Goal: Information Seeking & Learning: Learn about a topic

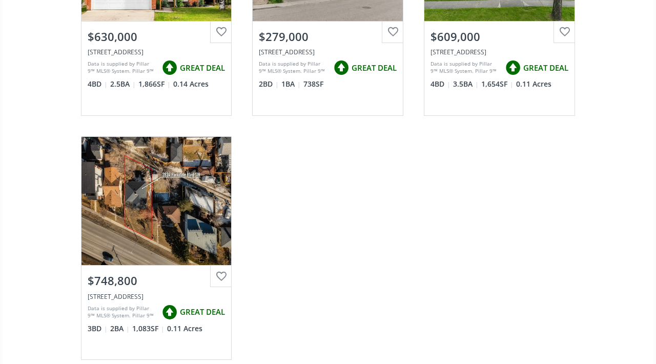
scroll to position [730, 0]
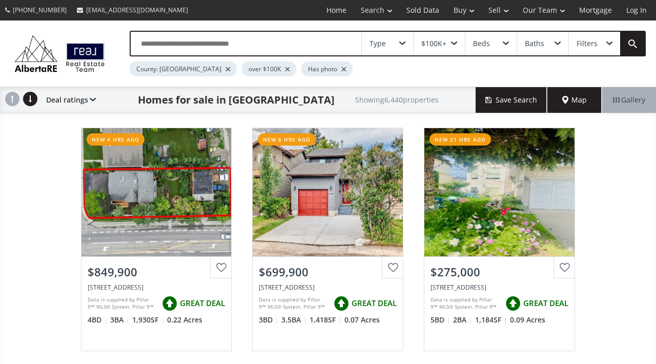
click at [93, 95] on div "Deal ratings Price SQFT Bedrooms Bathrooms Days on site Year built Lot size Pri…" at bounding box center [68, 100] width 55 height 26
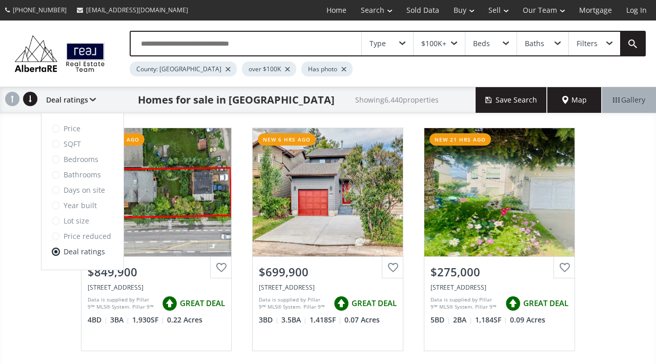
click at [93, 95] on div "Deal ratings Price SQFT Bedrooms Bathrooms Days on site Year built Lot size Pri…" at bounding box center [68, 100] width 55 height 26
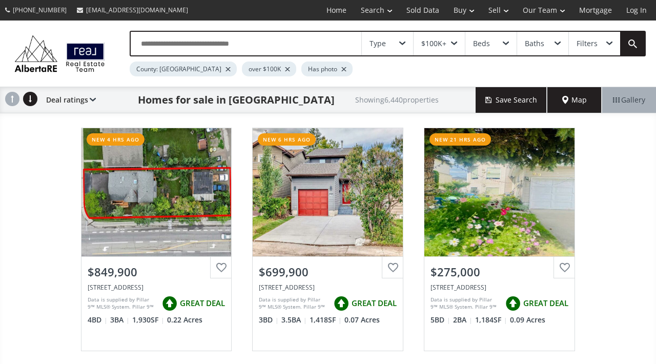
click at [93, 95] on div "Deal ratings Price SQFT Bedrooms Bathrooms Days on site Year built Lot size Pri…" at bounding box center [68, 100] width 55 height 26
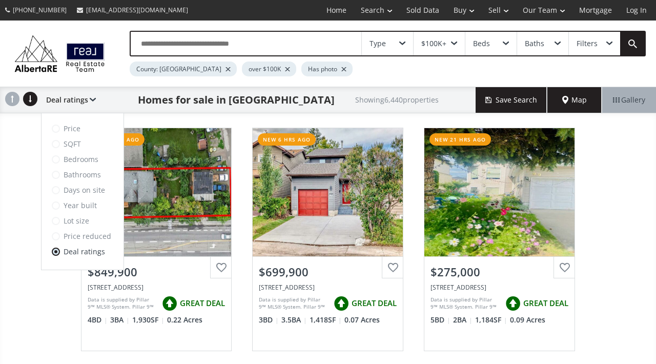
click at [58, 206] on span at bounding box center [56, 206] width 8 height 8
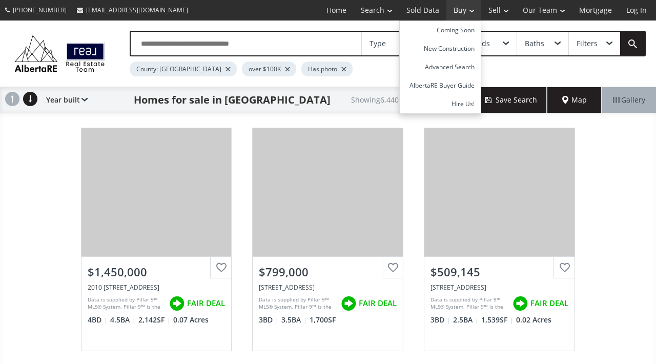
click at [460, 9] on link "Buy" at bounding box center [464, 10] width 35 height 21
click at [473, 9] on link "Buy" at bounding box center [464, 10] width 35 height 21
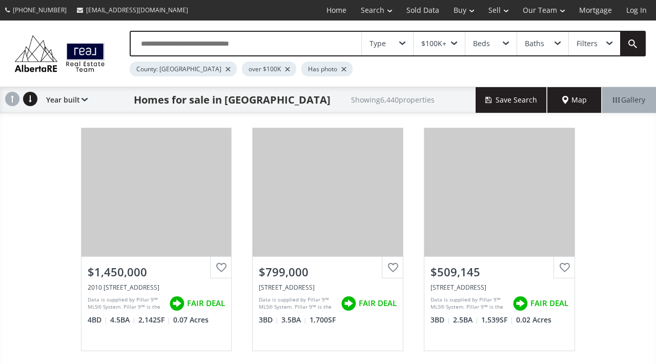
click at [409, 43] on div "Type" at bounding box center [387, 44] width 51 height 24
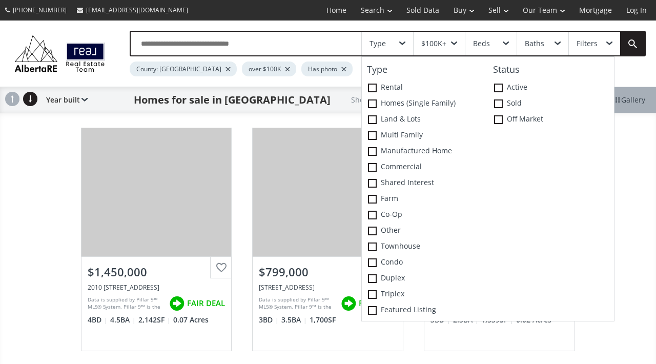
click at [409, 43] on div "Type" at bounding box center [387, 44] width 51 height 24
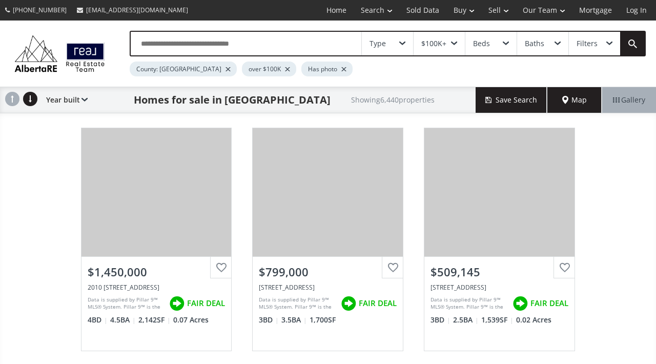
click at [402, 43] on span at bounding box center [402, 44] width 6 height 4
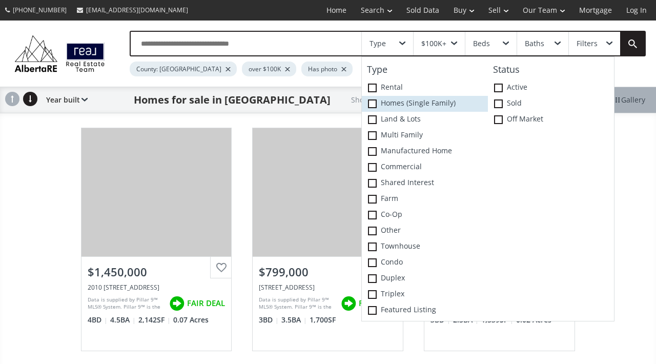
click at [373, 103] on span at bounding box center [372, 103] width 9 height 9
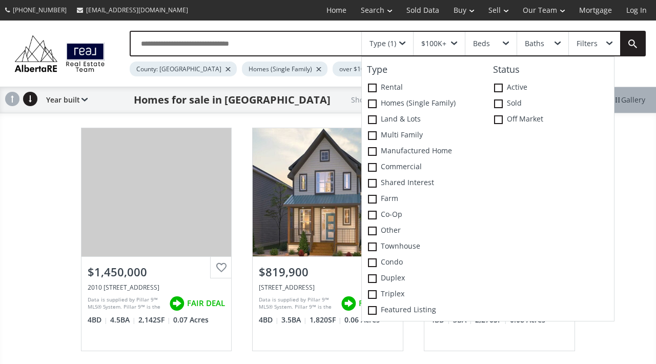
click at [453, 43] on span at bounding box center [454, 44] width 6 height 4
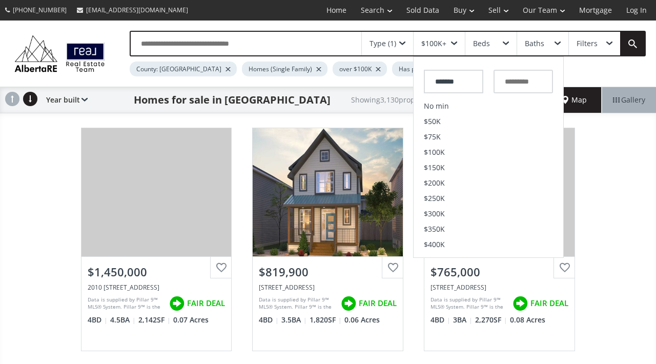
click at [506, 41] on div "Beds" at bounding box center [491, 44] width 51 height 24
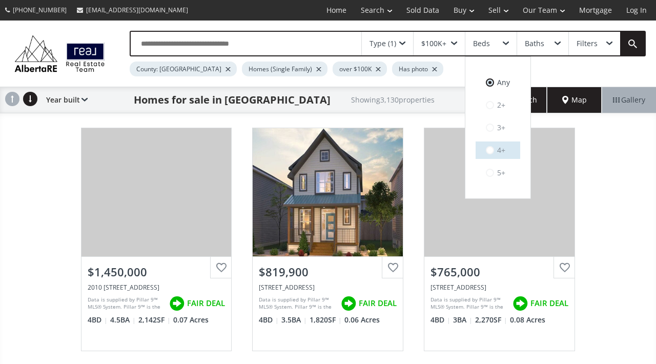
click at [507, 150] on label "4+" at bounding box center [498, 150] width 45 height 17
click at [558, 43] on span at bounding box center [558, 44] width 6 height 4
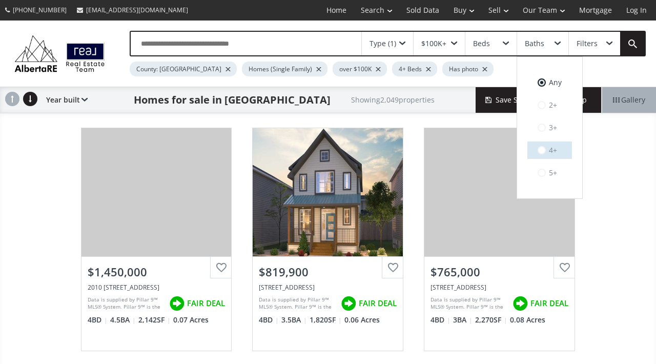
click at [553, 149] on label "4+" at bounding box center [550, 150] width 45 height 17
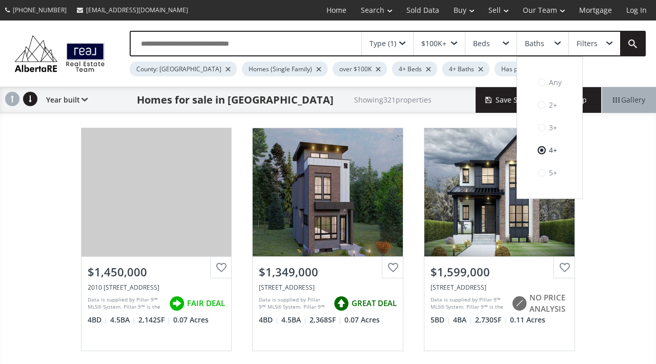
click at [614, 44] on div "Filters" at bounding box center [594, 44] width 51 height 24
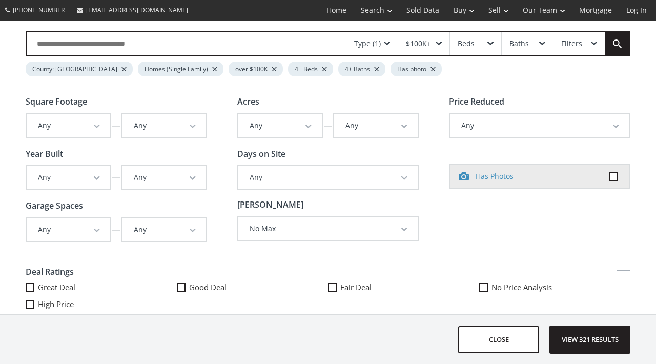
click at [594, 42] on span at bounding box center [594, 44] width 6 height 4
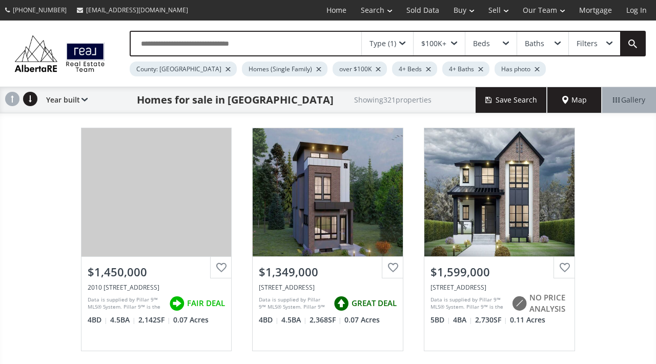
click at [594, 42] on div "Filters" at bounding box center [587, 43] width 21 height 7
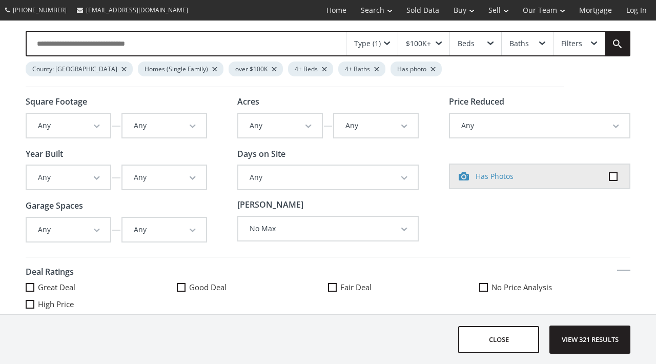
click at [182, 284] on span at bounding box center [181, 287] width 9 height 9
click at [578, 346] on span "View 36 results" at bounding box center [590, 339] width 75 height 27
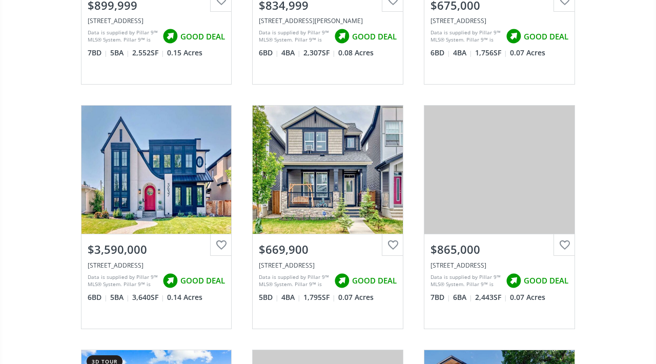
scroll to position [1510, 0]
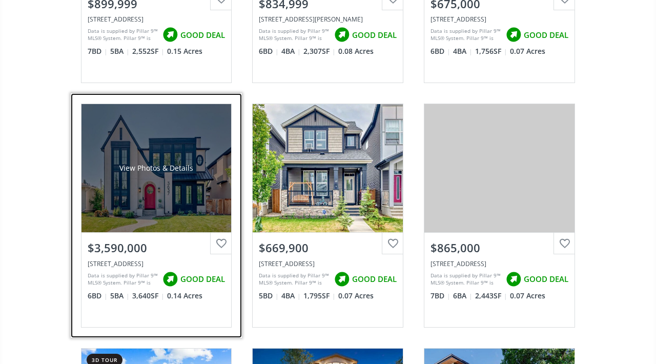
click at [176, 196] on div "View Photos & Details" at bounding box center [157, 168] width 150 height 128
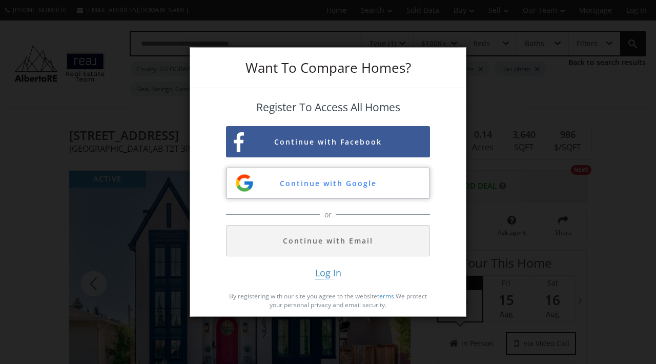
click at [262, 179] on button "Continue with Google" at bounding box center [328, 183] width 204 height 31
click at [534, 274] on div "Want To Compare Homes? Register To Access All Homes Continue with Facebook Cont…" at bounding box center [328, 182] width 656 height 364
click at [327, 274] on span "Log In" at bounding box center [328, 273] width 26 height 13
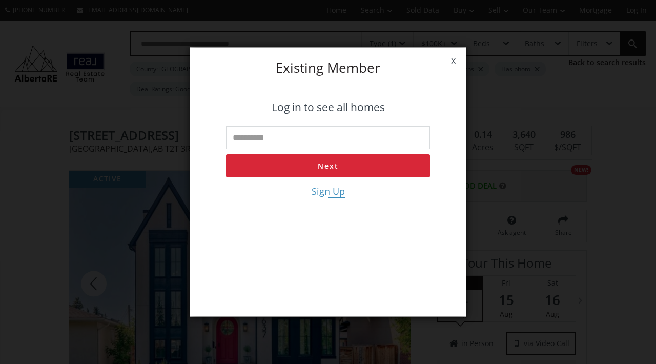
click at [453, 61] on link "x" at bounding box center [453, 60] width 25 height 29
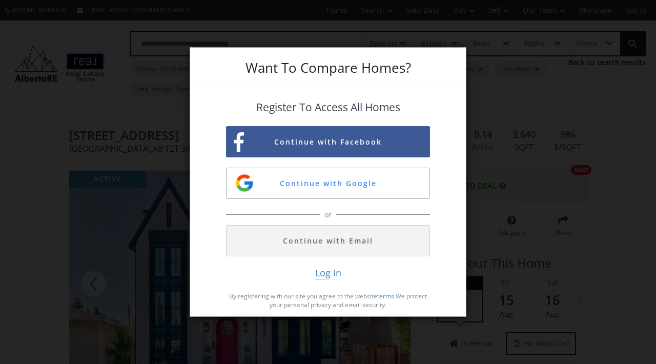
click at [101, 171] on div "Want To Compare Homes? Register To Access All Homes Continue with Facebook Cont…" at bounding box center [328, 182] width 656 height 364
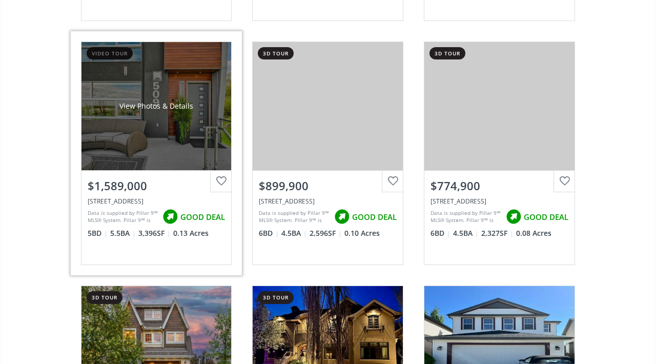
scroll to position [2062, 0]
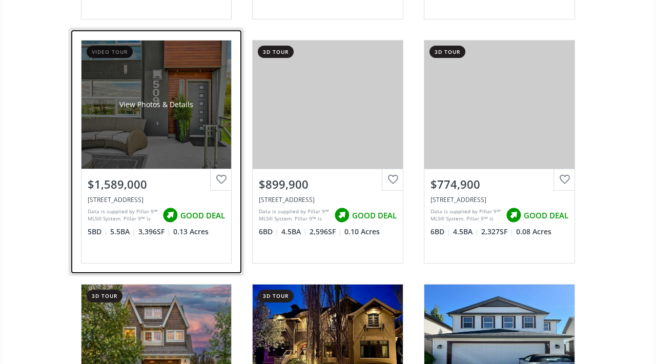
click at [130, 266] on link "video tour View Photos & Details $1,589,000 [STREET_ADDRESS] Data is supplied b…" at bounding box center [157, 152] width 172 height 244
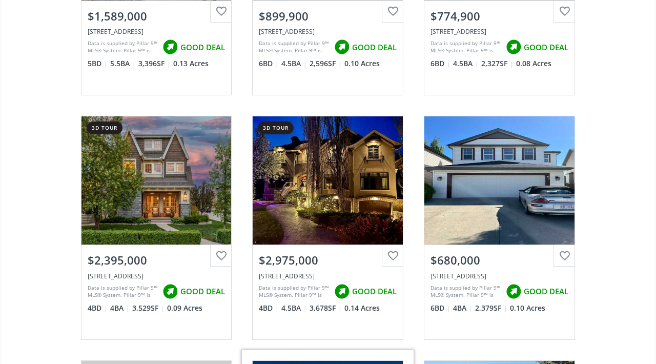
scroll to position [2232, 0]
